Goal: Task Accomplishment & Management: Manage account settings

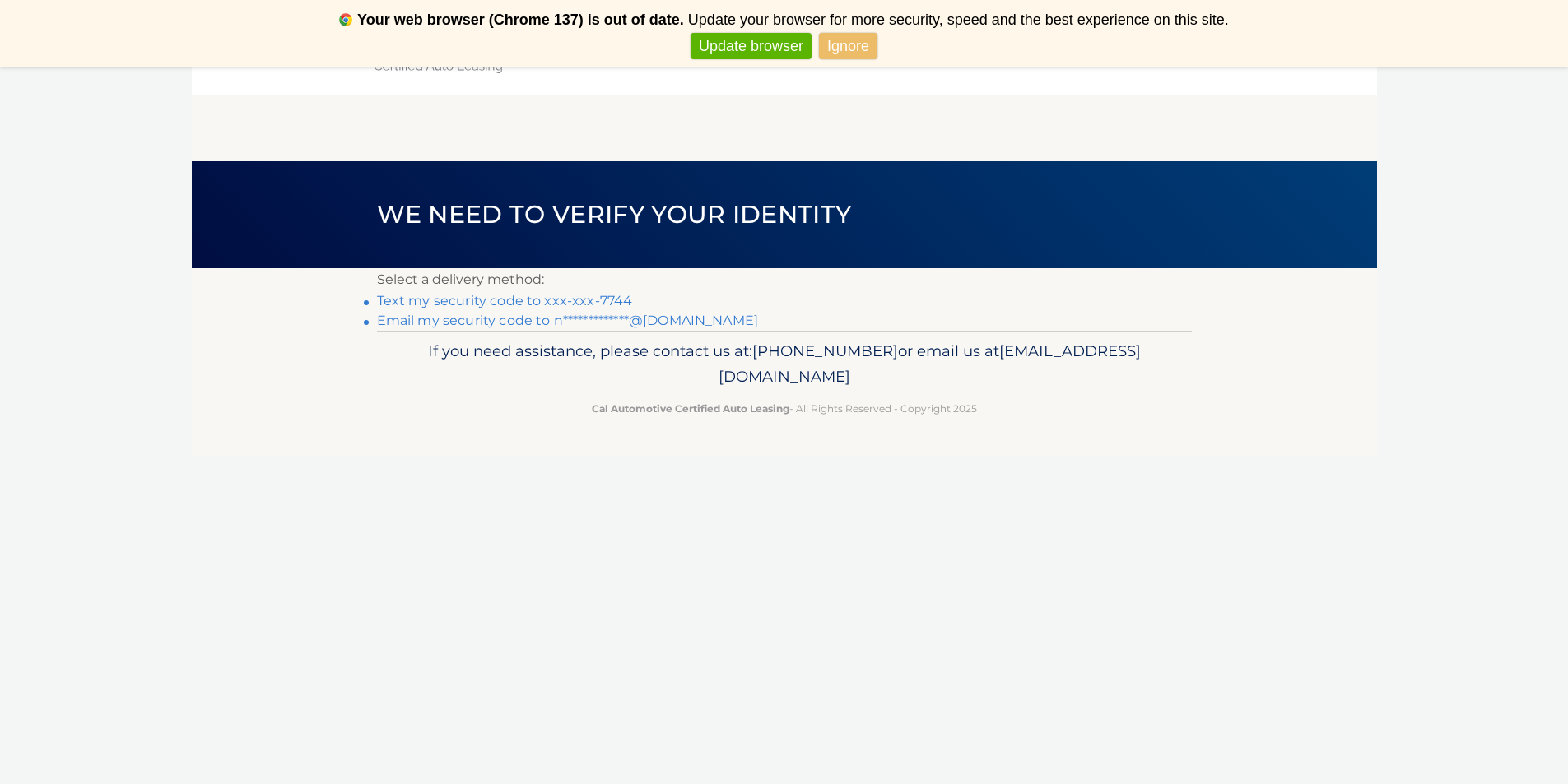
click at [524, 294] on link "Text my security code to xxx-xxx-7744" at bounding box center [505, 301] width 257 height 16
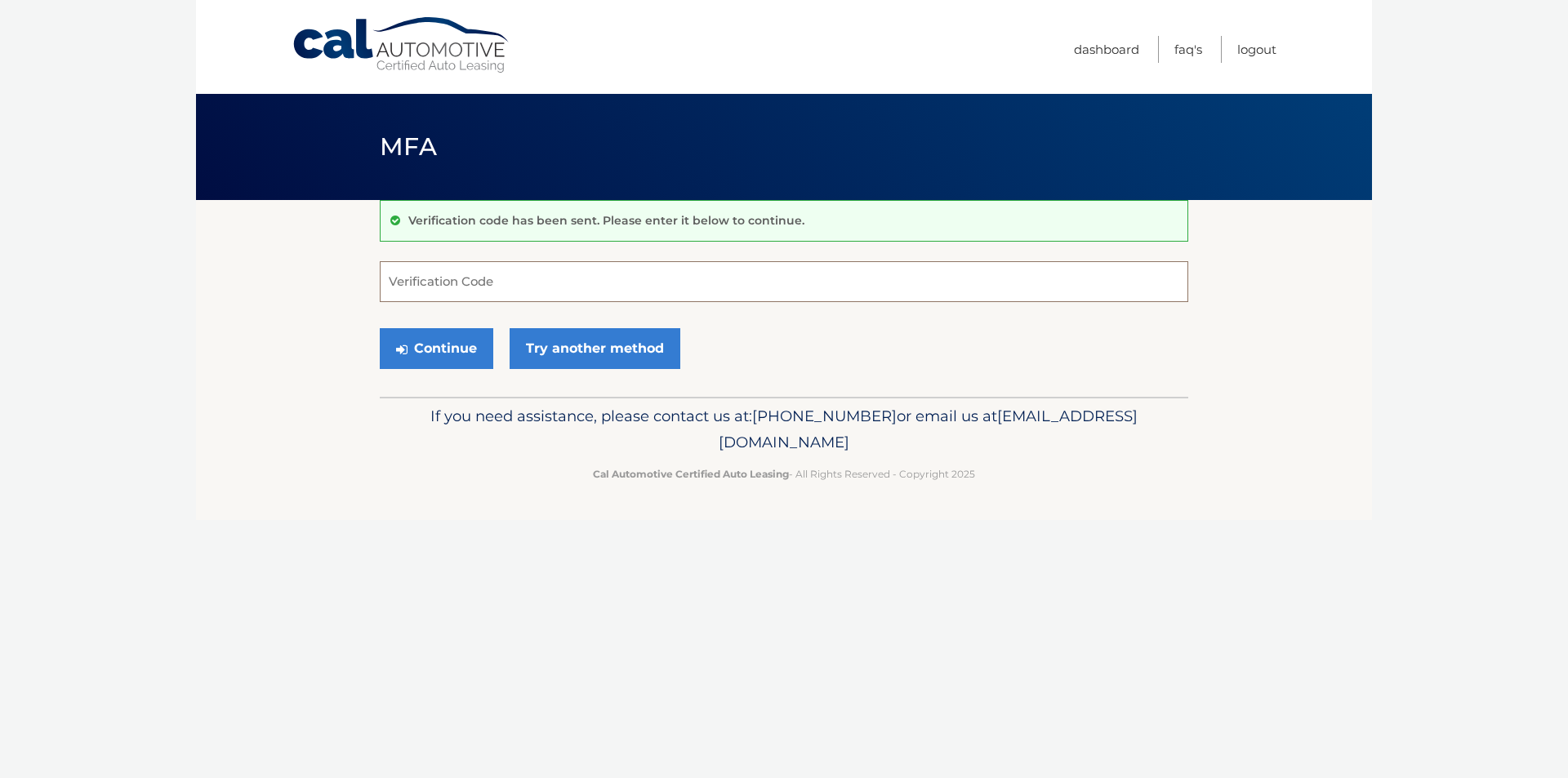
click at [587, 287] on input "Verification Code" at bounding box center [784, 281] width 809 height 40
type input "947125"
click at [380, 328] on button "Continue" at bounding box center [436, 348] width 113 height 40
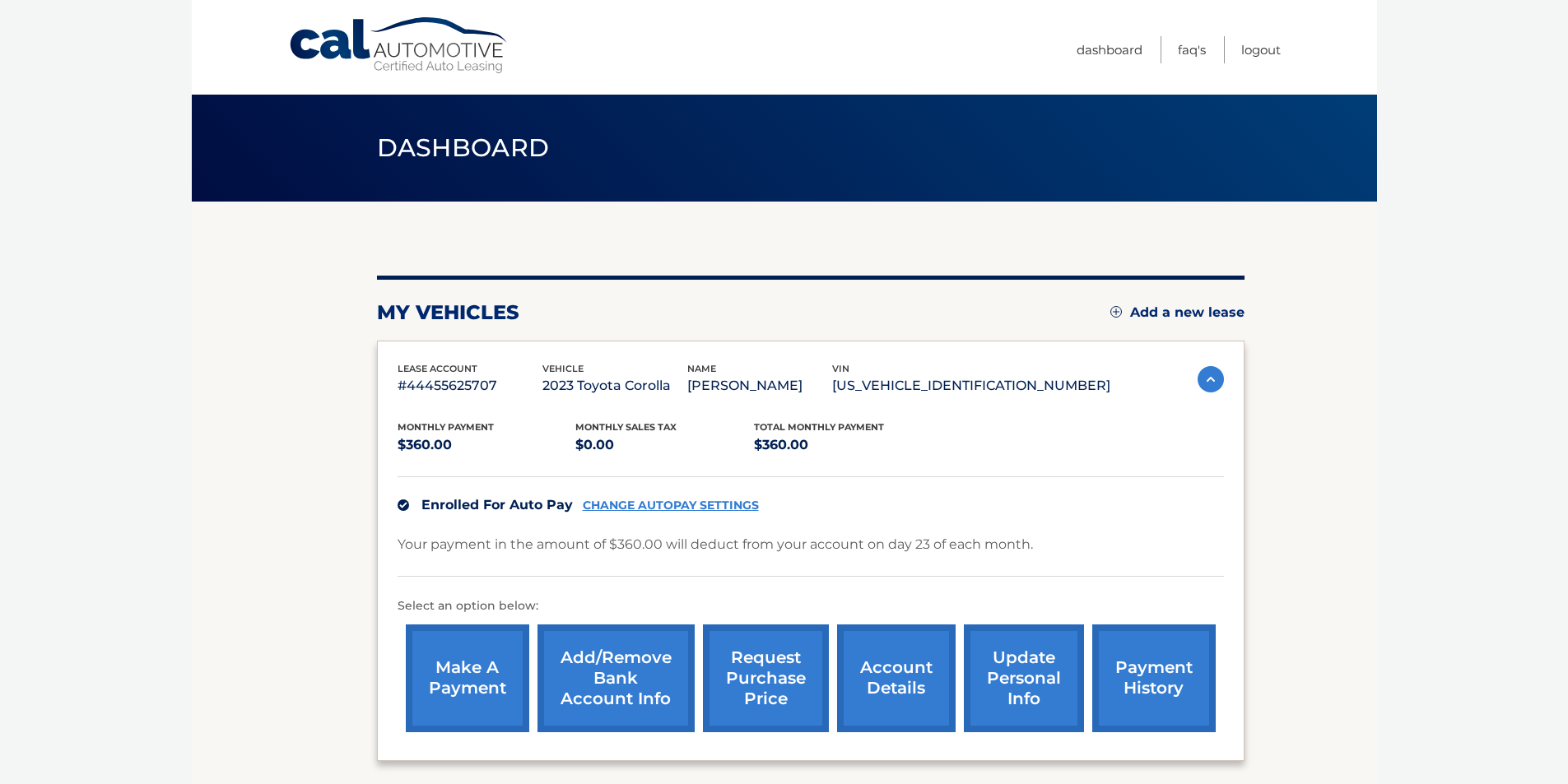
click at [918, 688] on link "account details" at bounding box center [896, 678] width 118 height 107
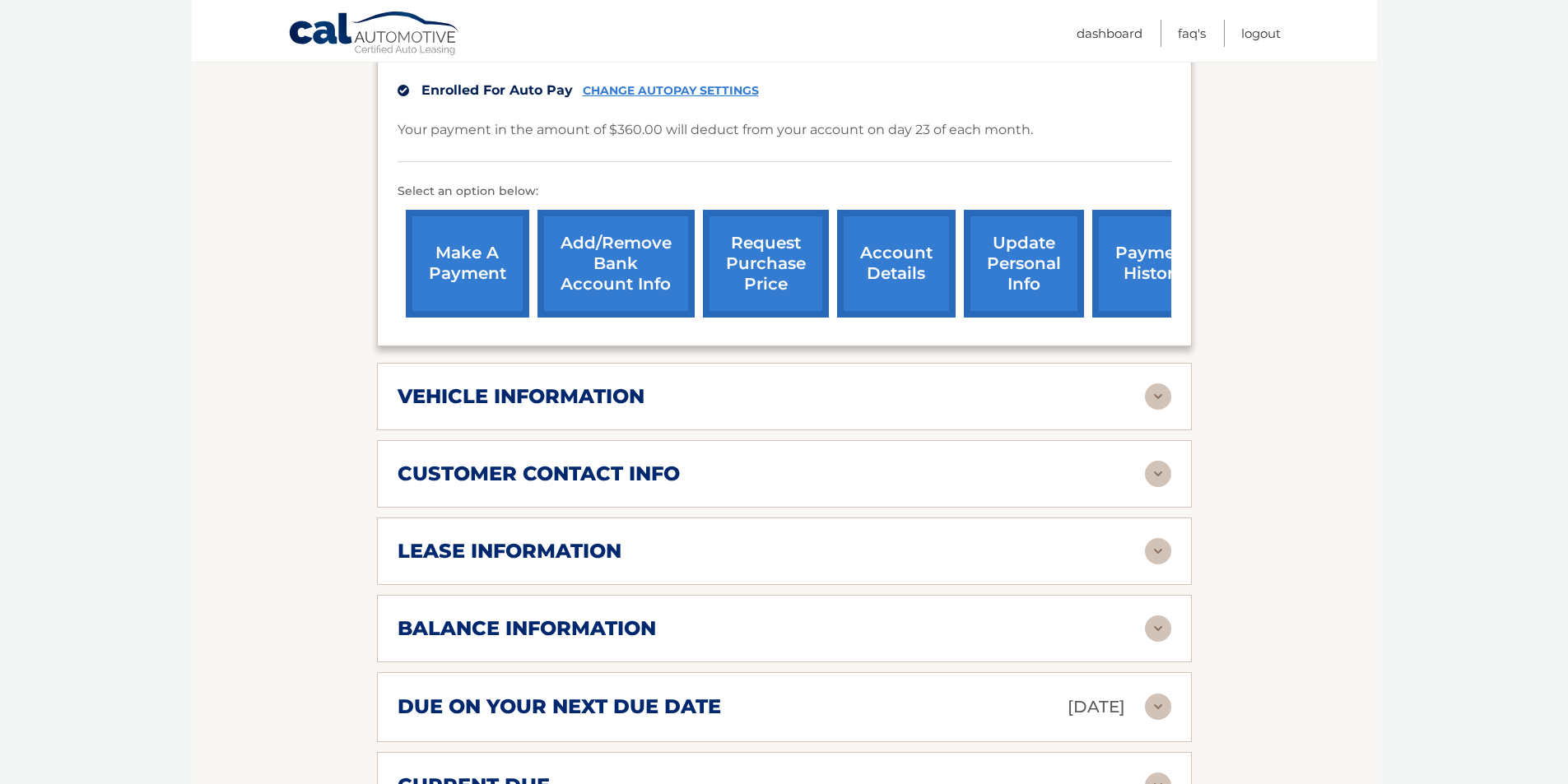
scroll to position [494, 0]
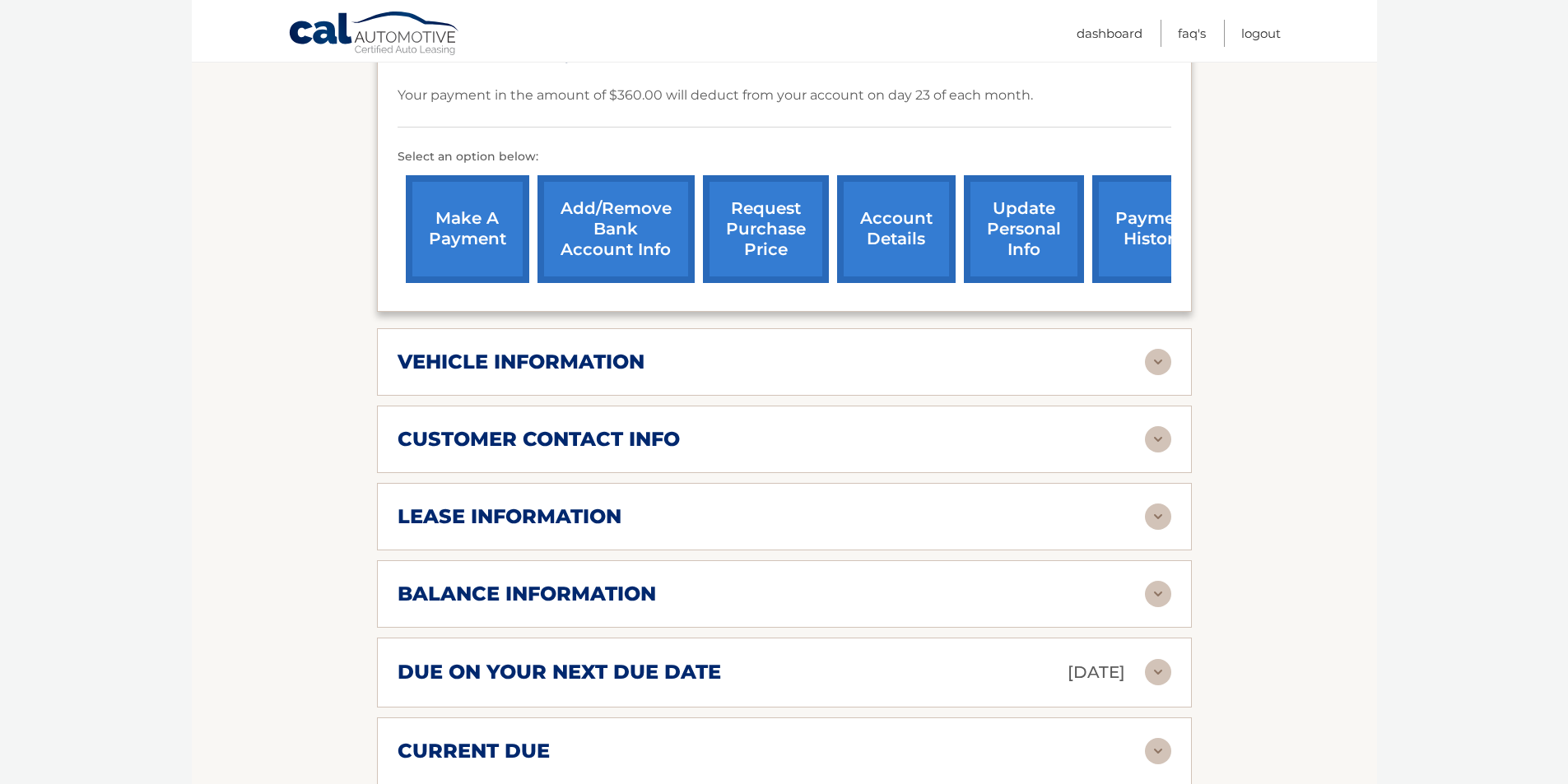
click at [688, 427] on div "customer contact info" at bounding box center [772, 439] width 748 height 25
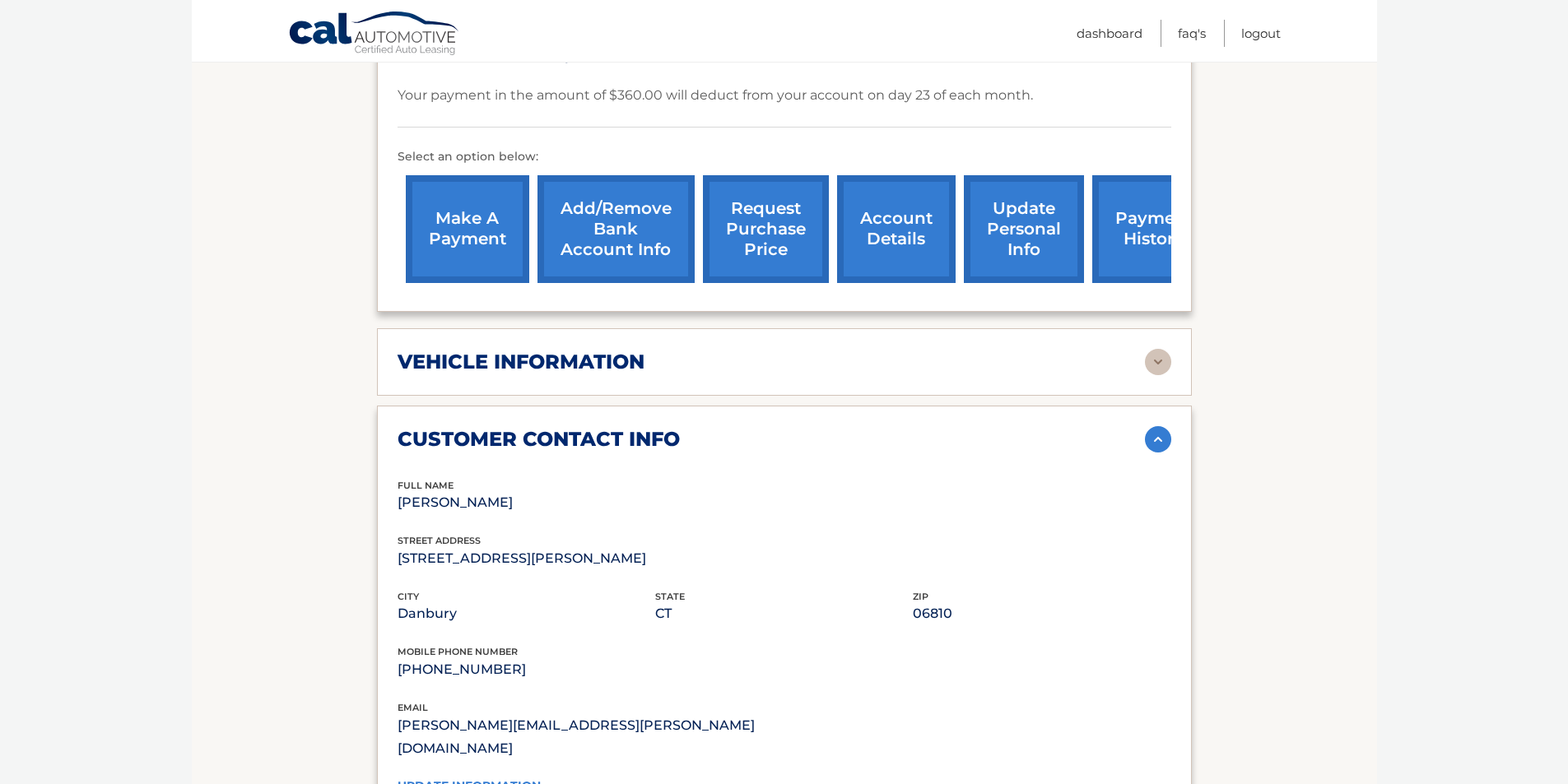
click at [688, 427] on div "customer contact info" at bounding box center [772, 439] width 748 height 25
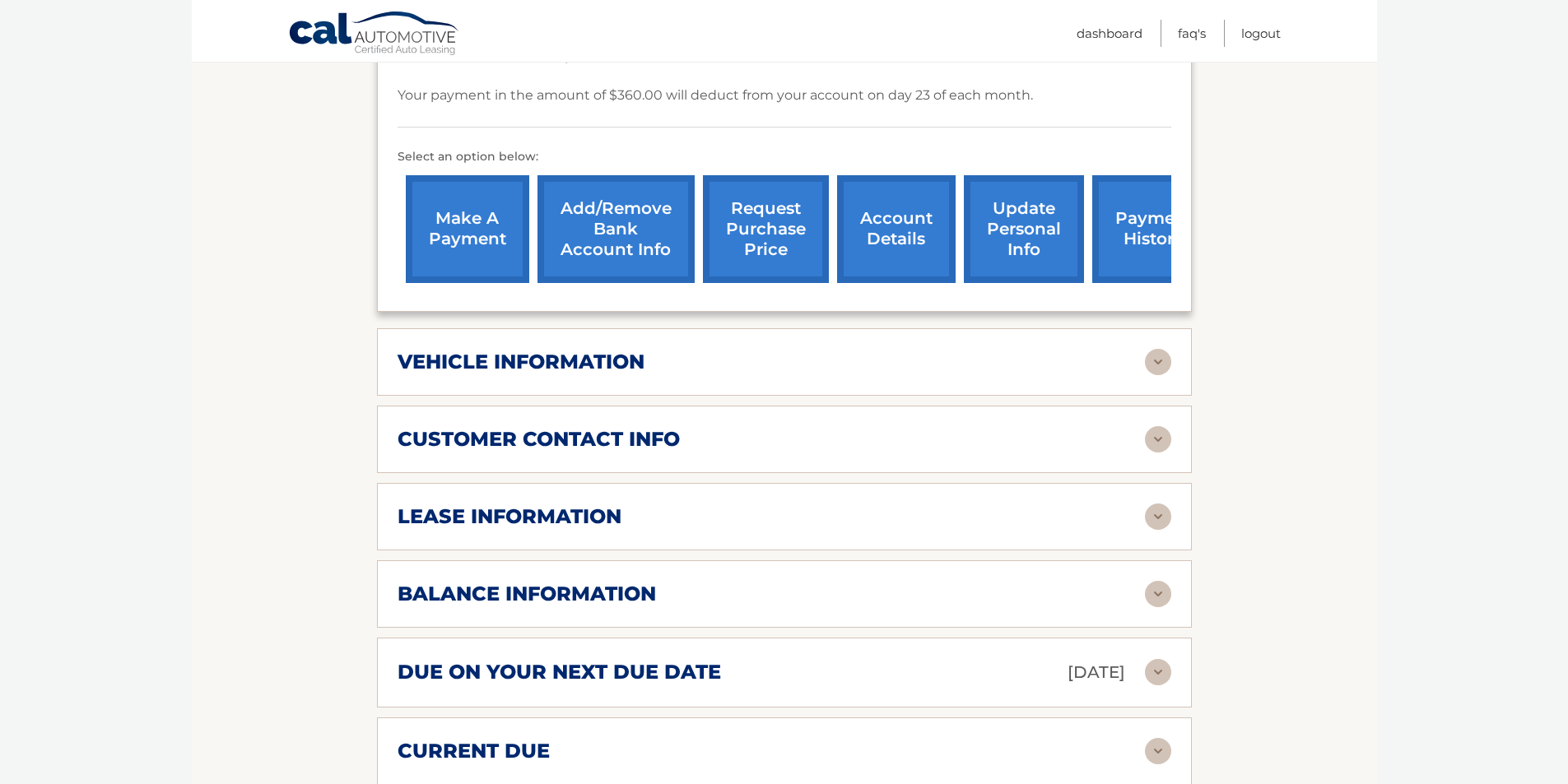
click at [665, 505] on div "lease information" at bounding box center [772, 517] width 748 height 25
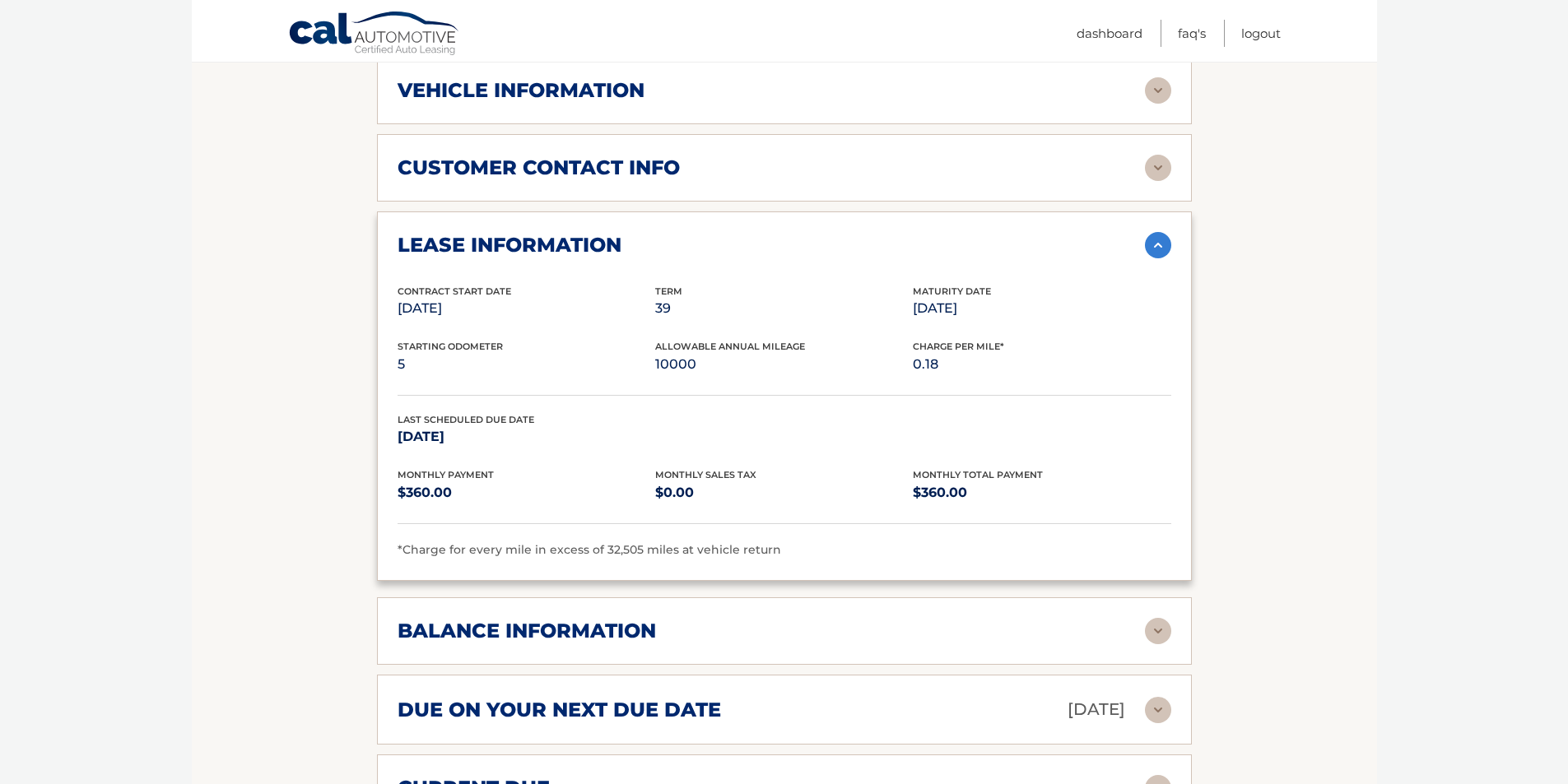
scroll to position [519, 0]
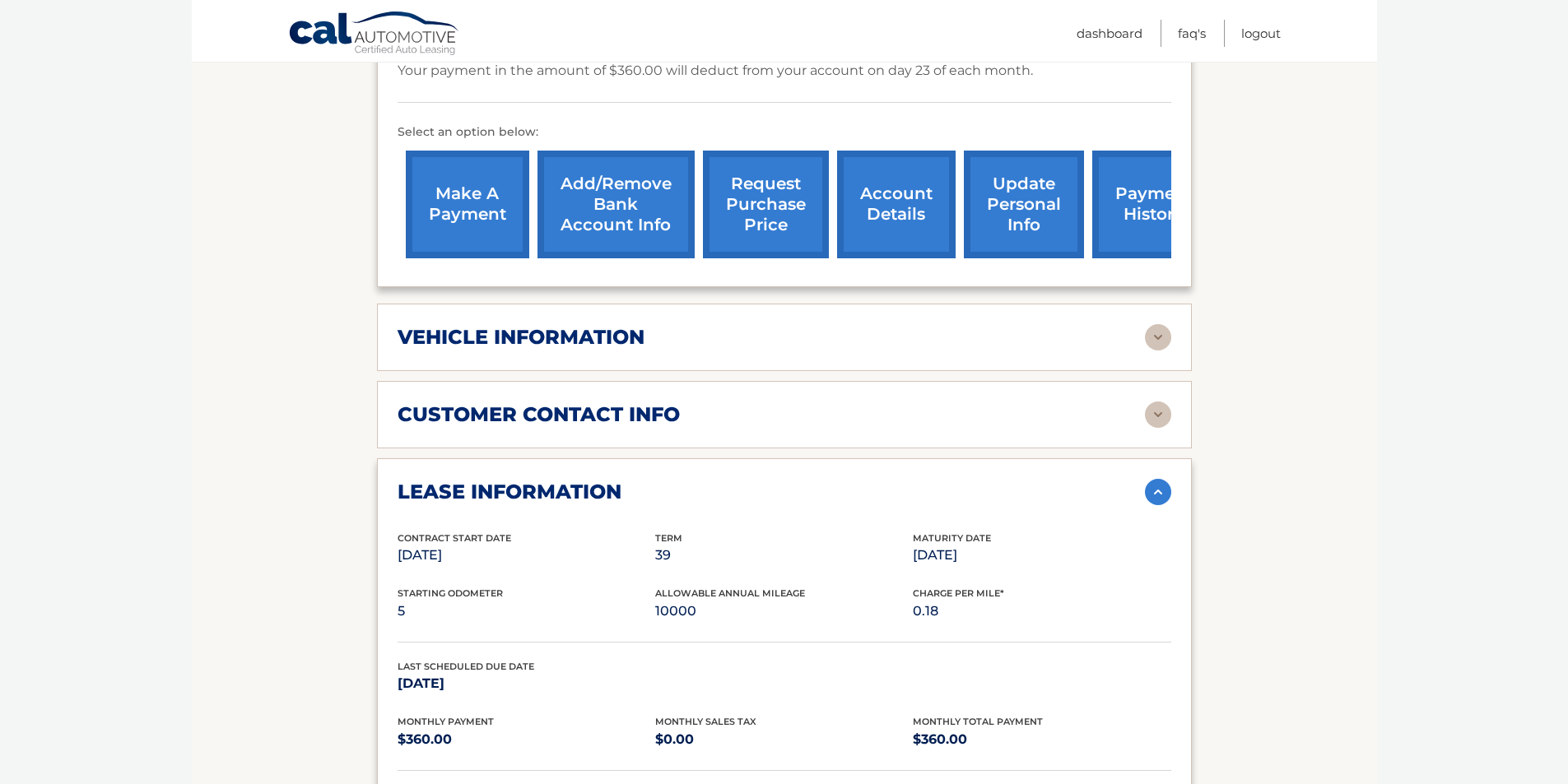
click at [1145, 479] on img at bounding box center [1158, 492] width 26 height 26
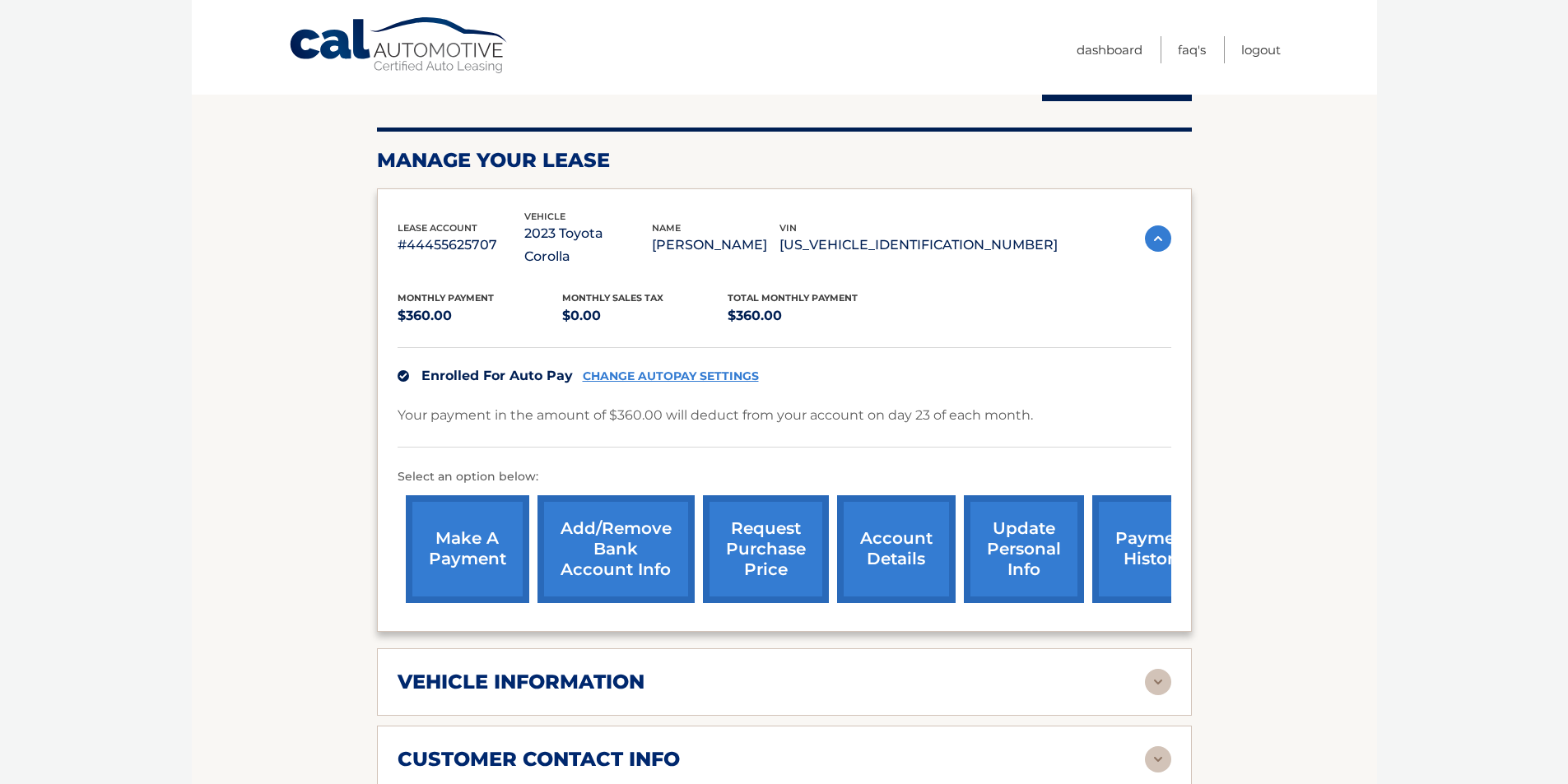
scroll to position [0, 0]
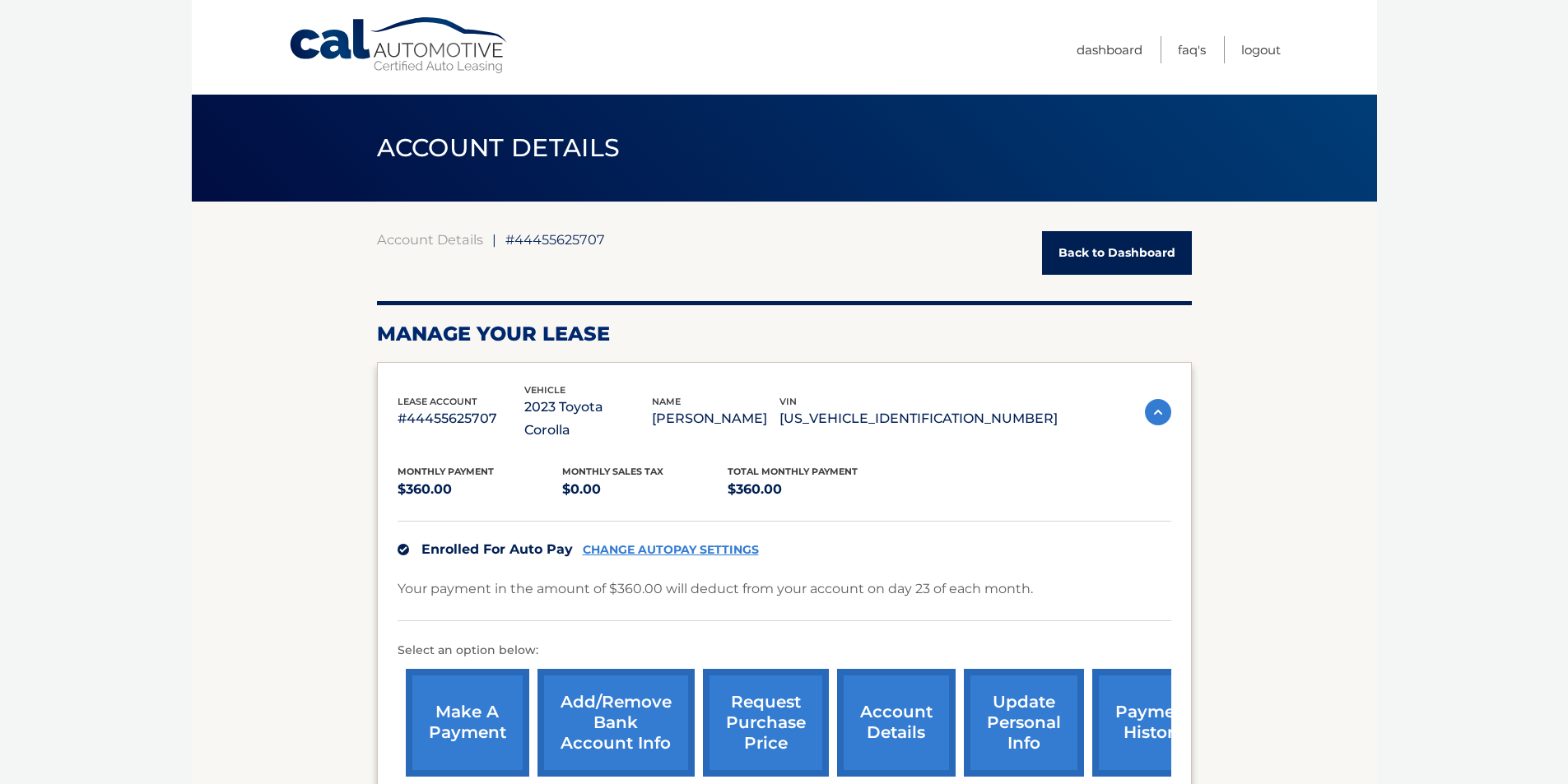
click at [1104, 238] on link "Back to Dashboard" at bounding box center [1117, 253] width 150 height 44
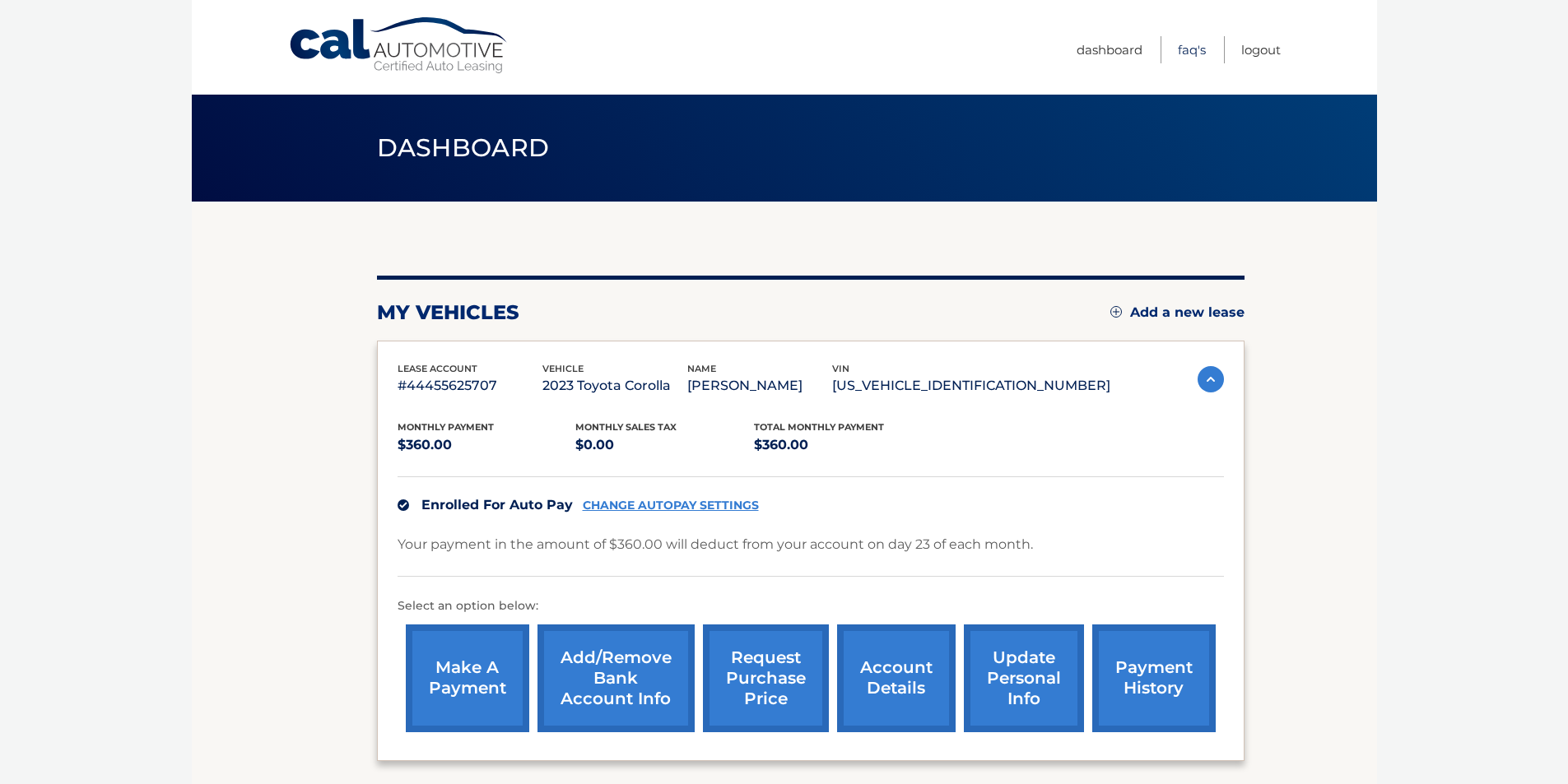
click at [1199, 49] on link "FAQ's" at bounding box center [1192, 49] width 28 height 27
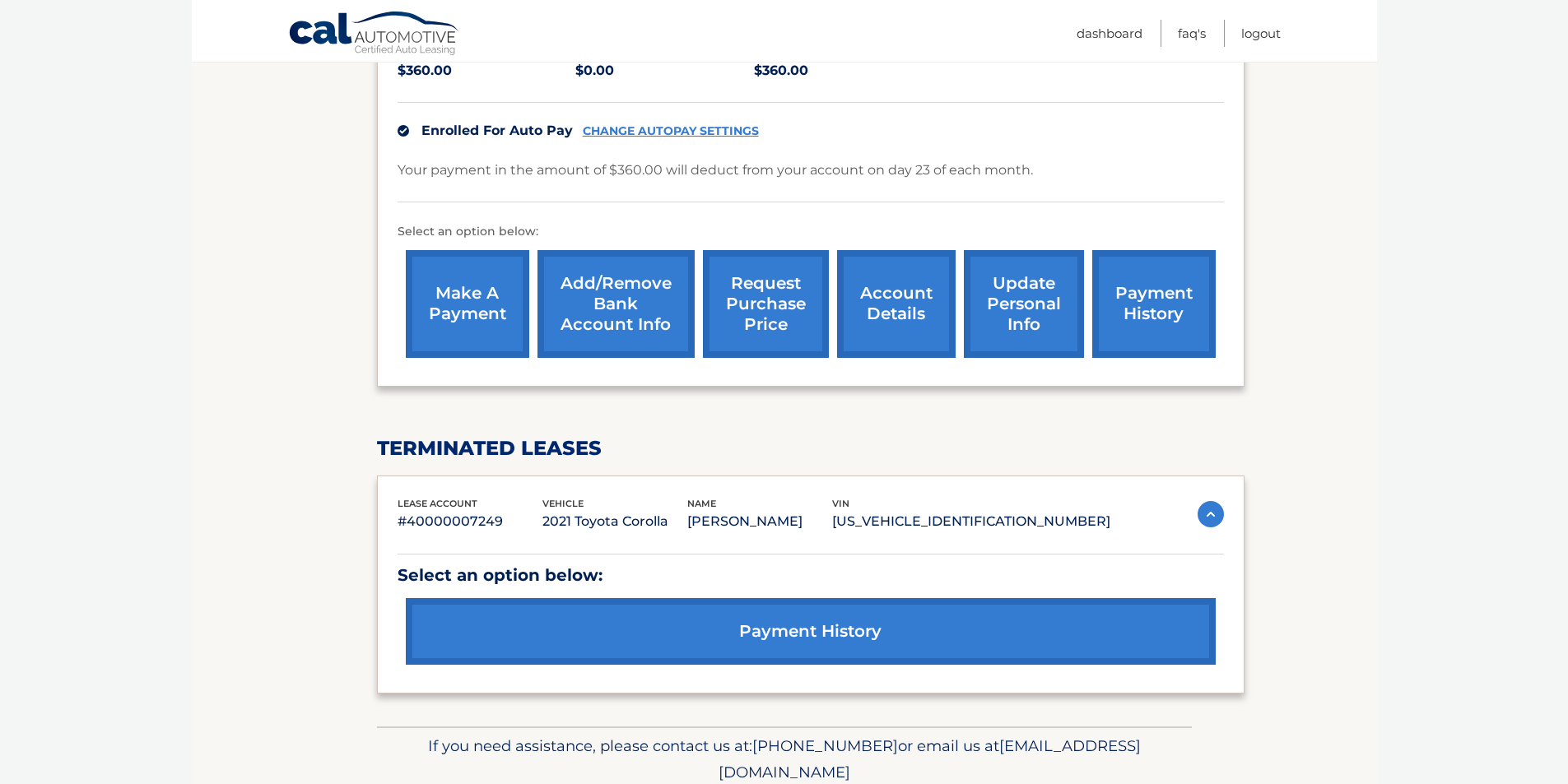
scroll to position [441, 0]
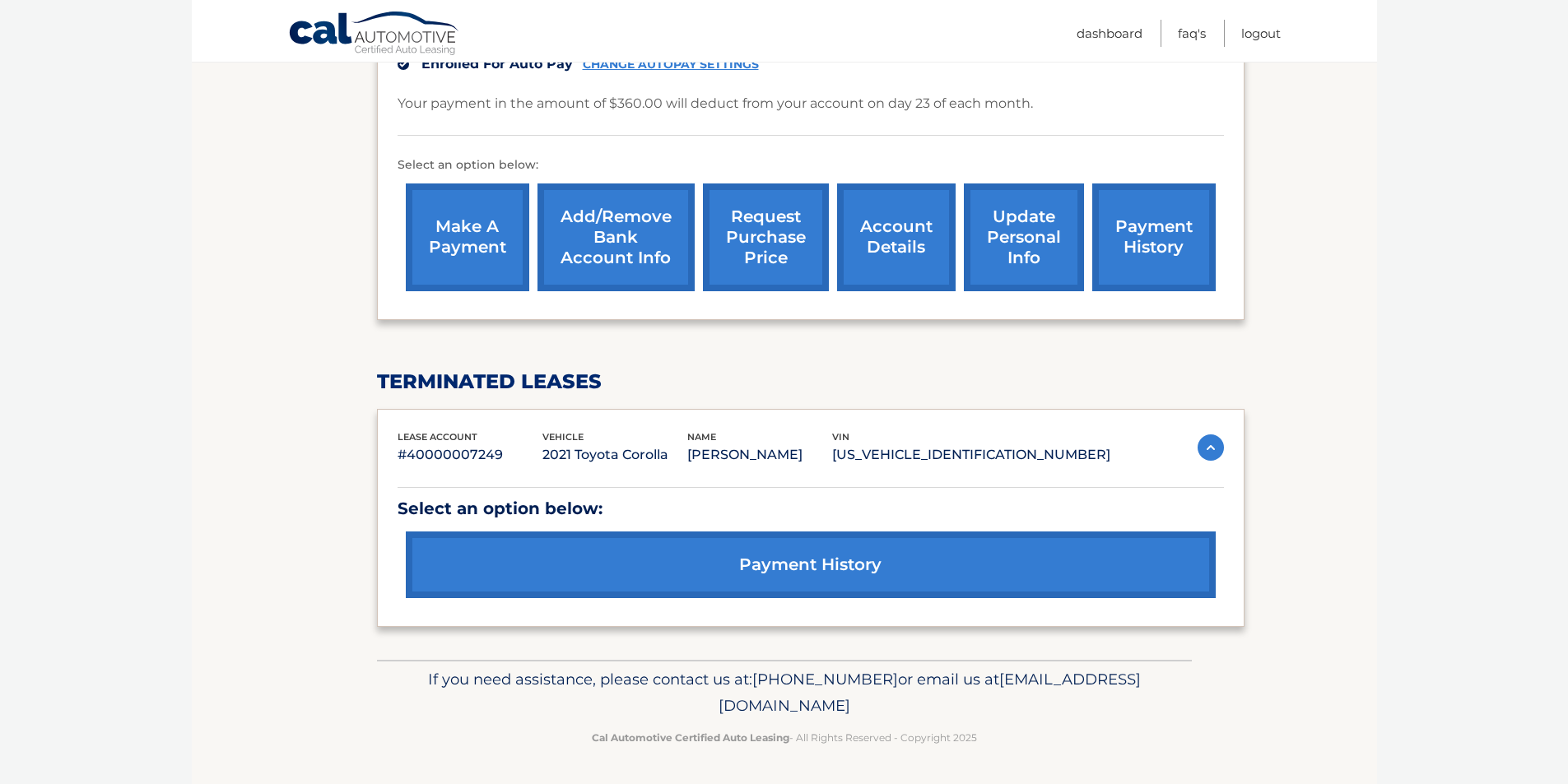
click at [1218, 447] on img at bounding box center [1211, 447] width 26 height 26
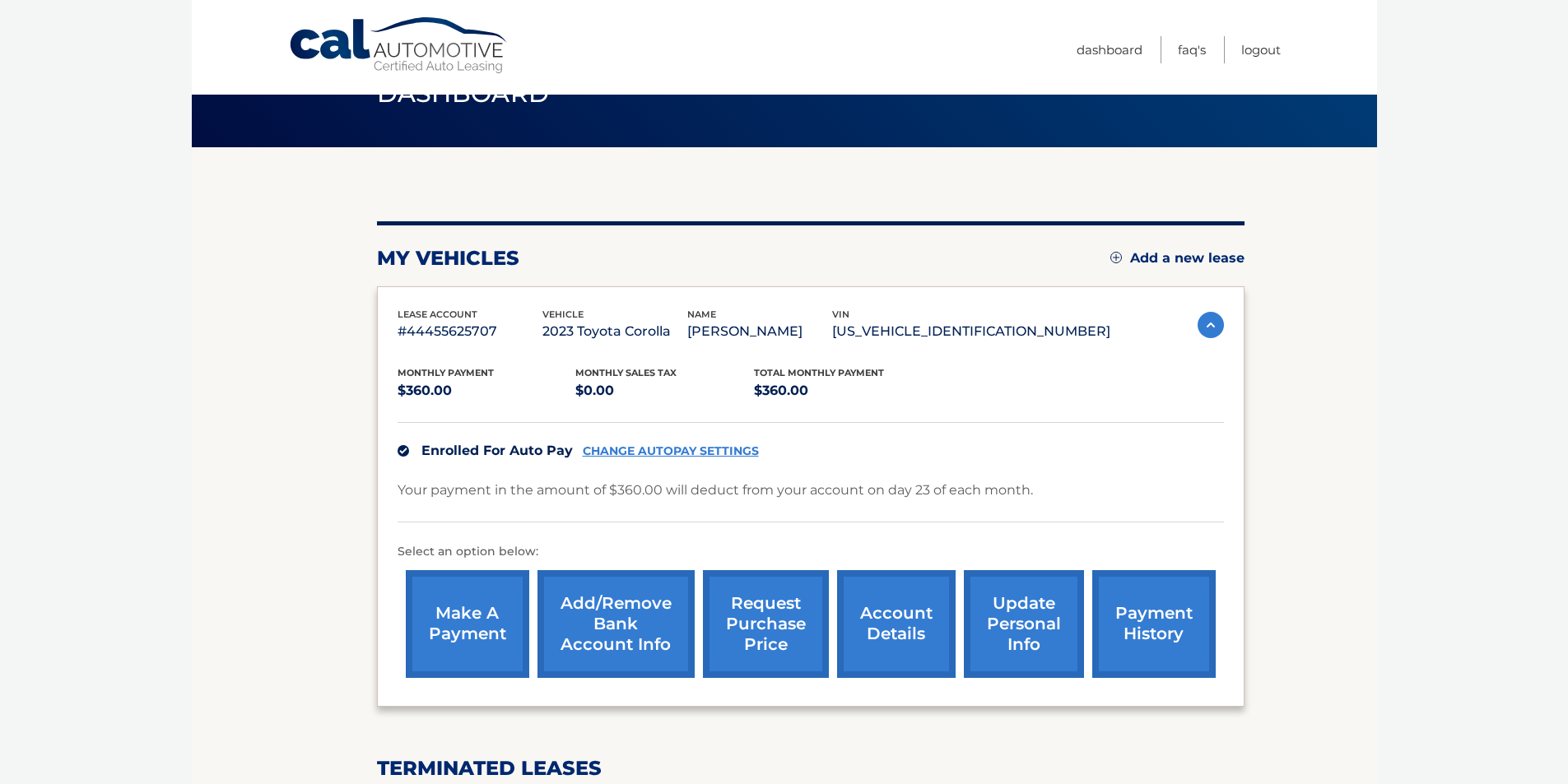
scroll to position [0, 0]
